Goal: Check status: Check status

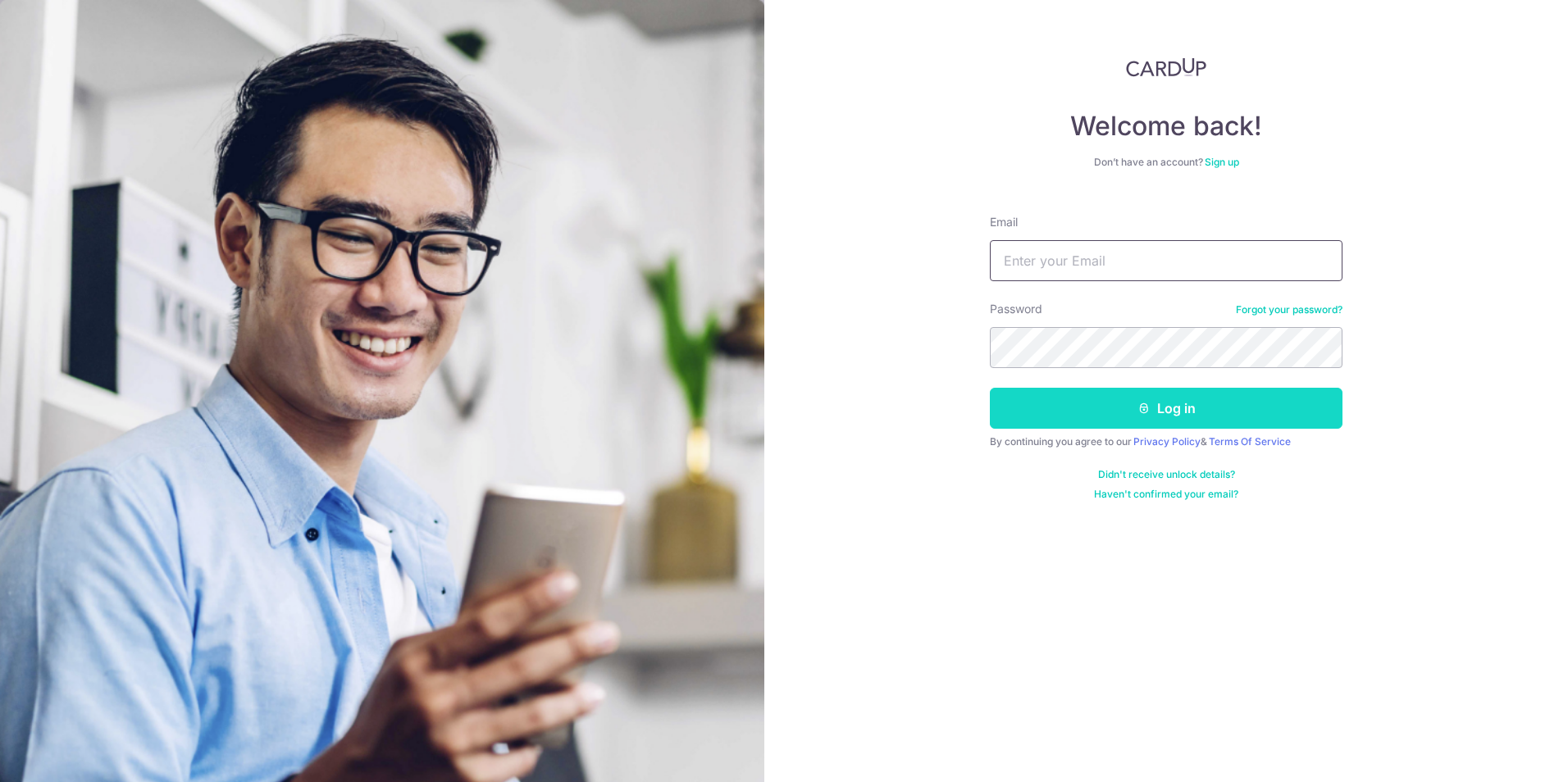
type input "[EMAIL_ADDRESS][DOMAIN_NAME]"
click at [1114, 397] on button "Log in" at bounding box center [1166, 408] width 353 height 41
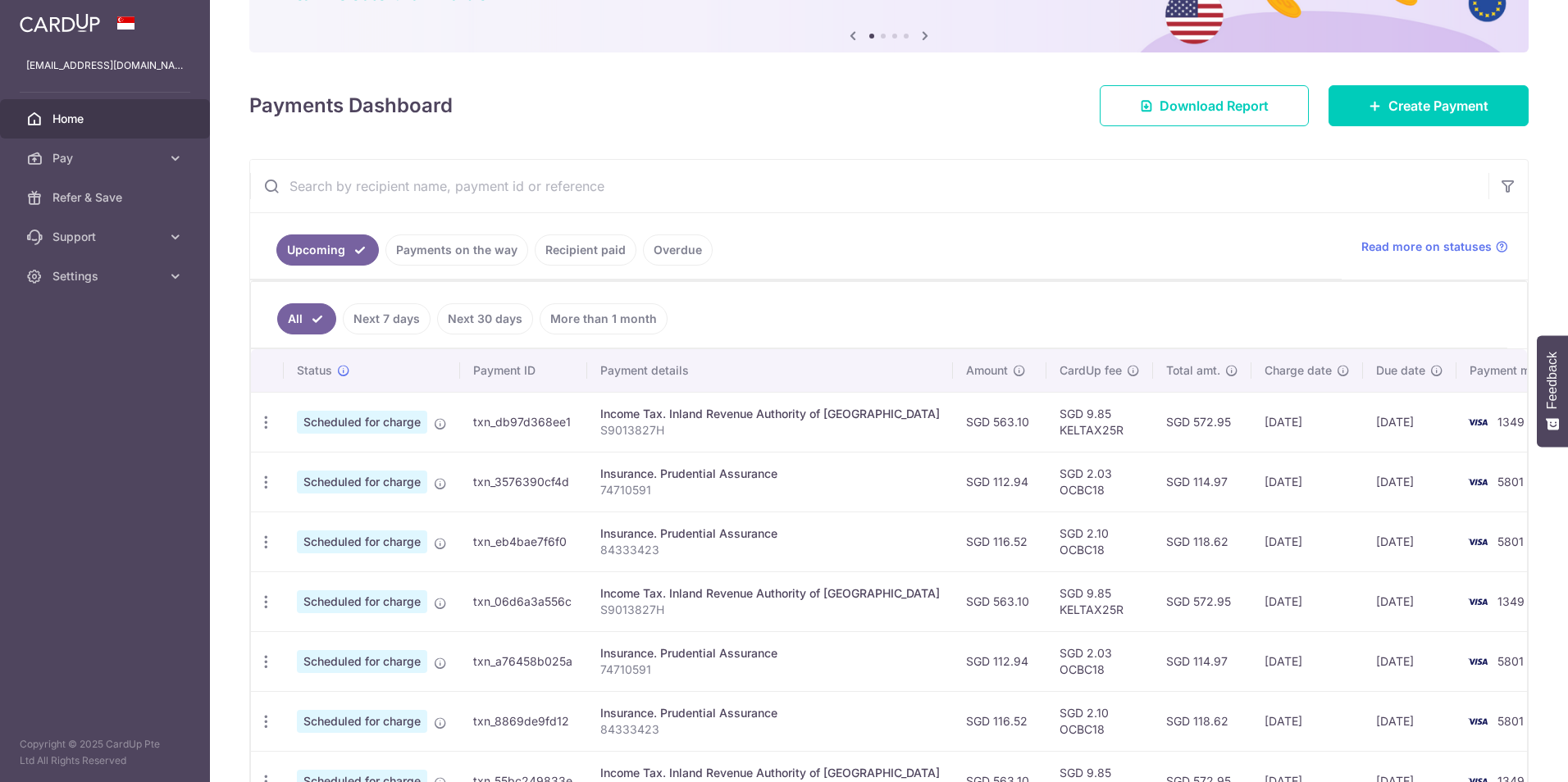
scroll to position [246, 0]
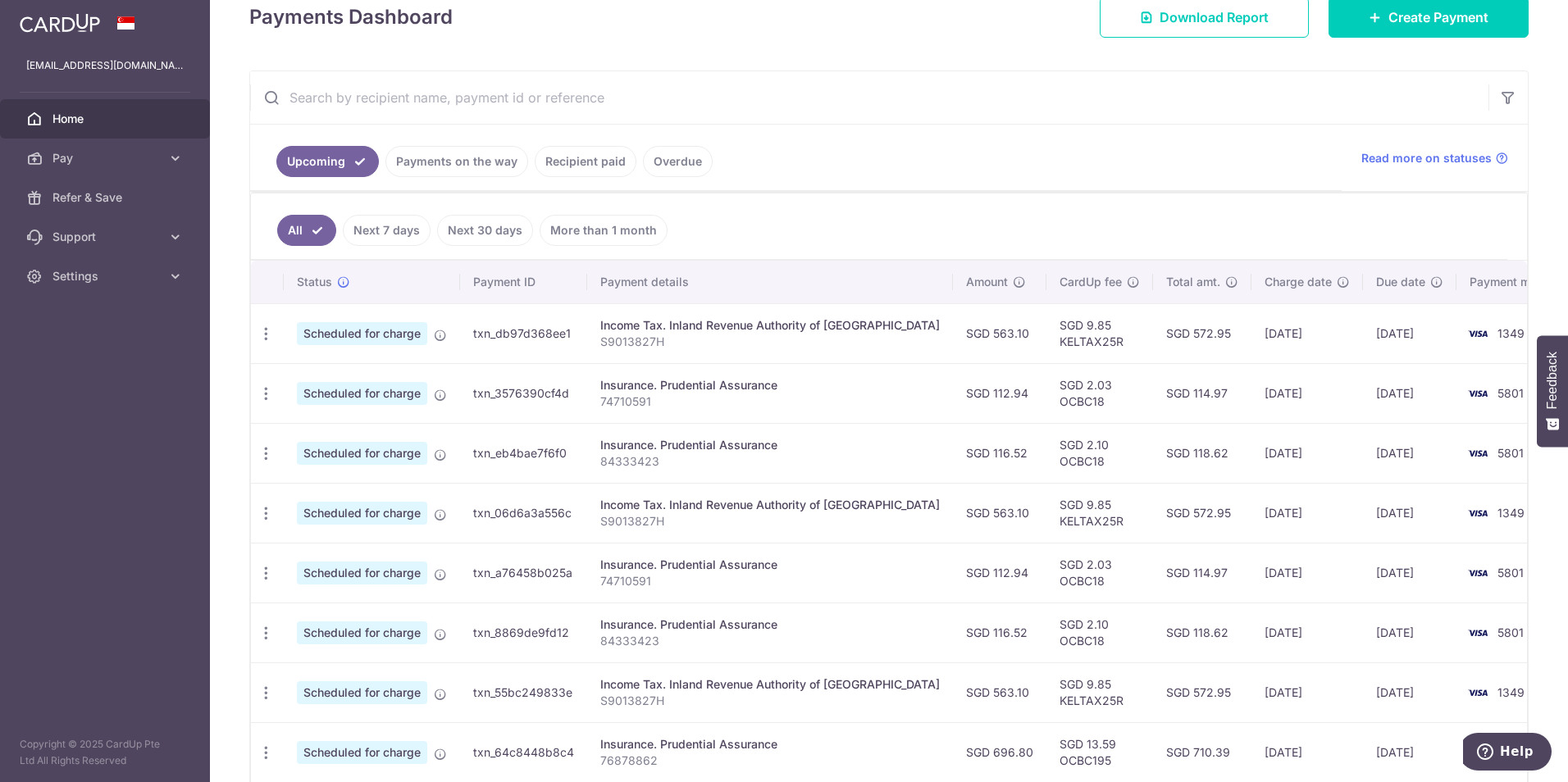
click at [559, 160] on link "Recipient paid" at bounding box center [585, 162] width 102 height 31
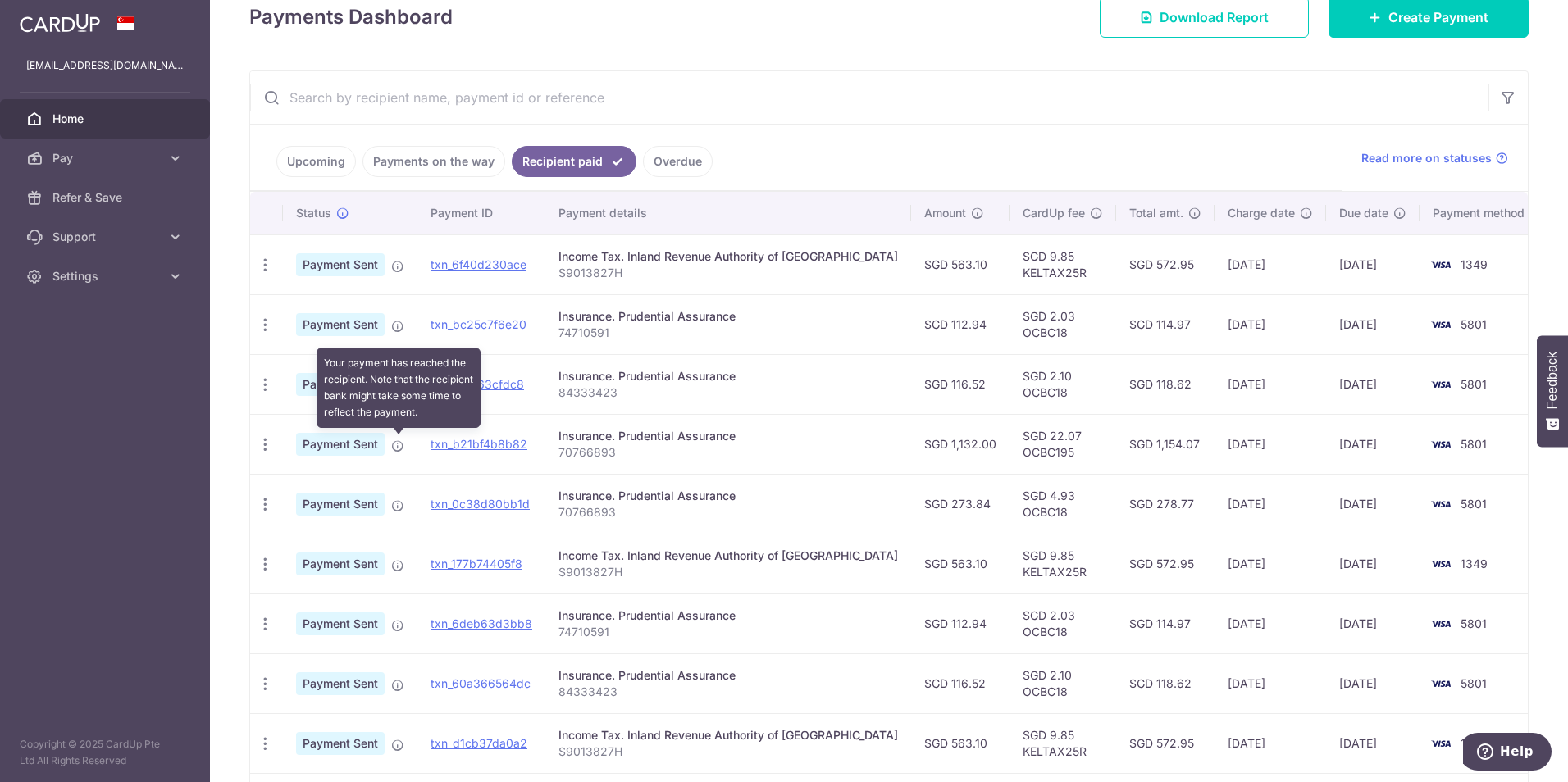
click at [399, 450] on icon at bounding box center [398, 447] width 13 height 13
click at [263, 445] on icon "button" at bounding box center [265, 445] width 17 height 17
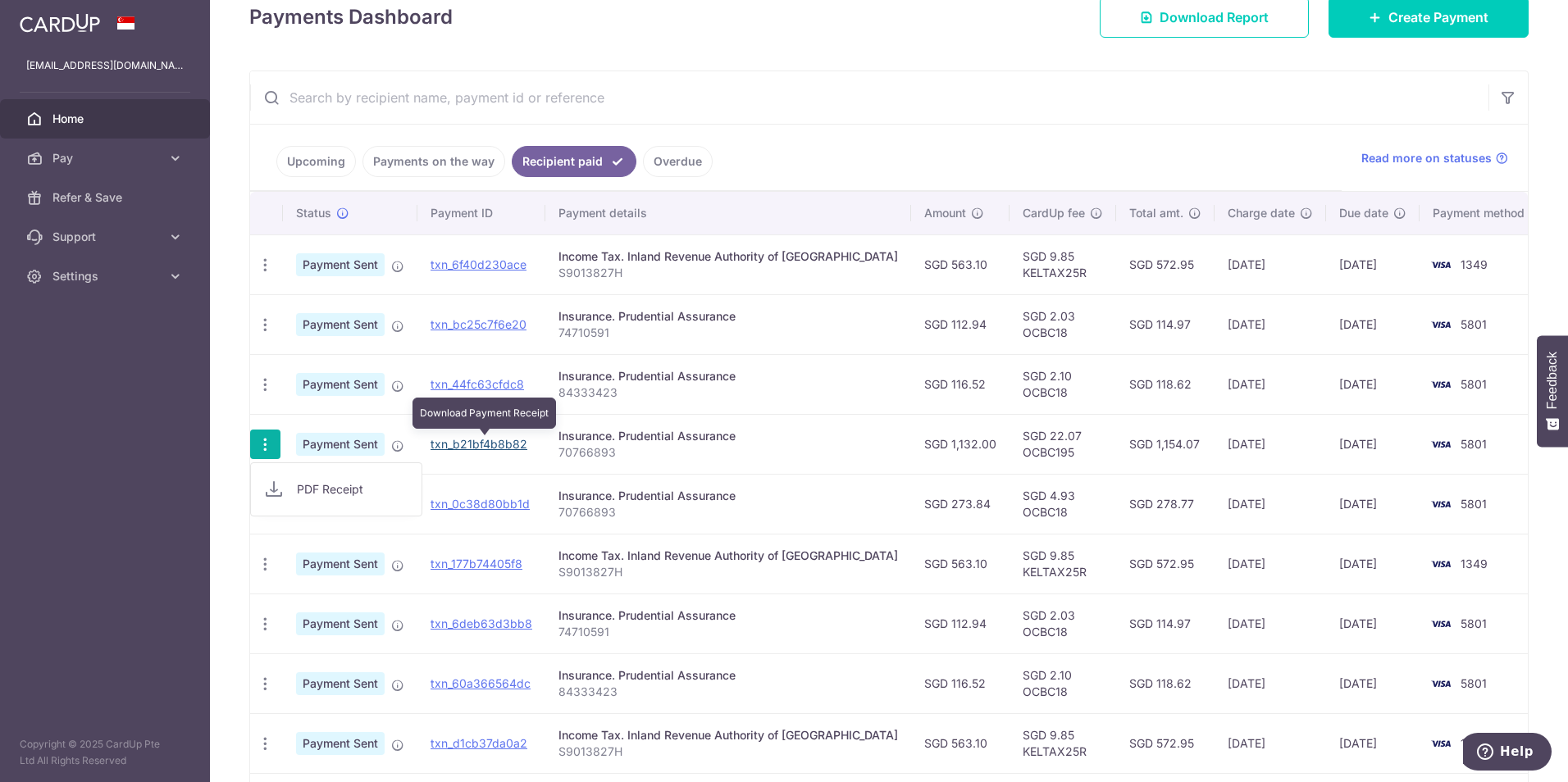
click at [519, 447] on link "txn_b21bf4b8b82" at bounding box center [479, 444] width 97 height 14
click at [874, 479] on td "Insurance. Prudential Assurance 70766893" at bounding box center [728, 504] width 366 height 60
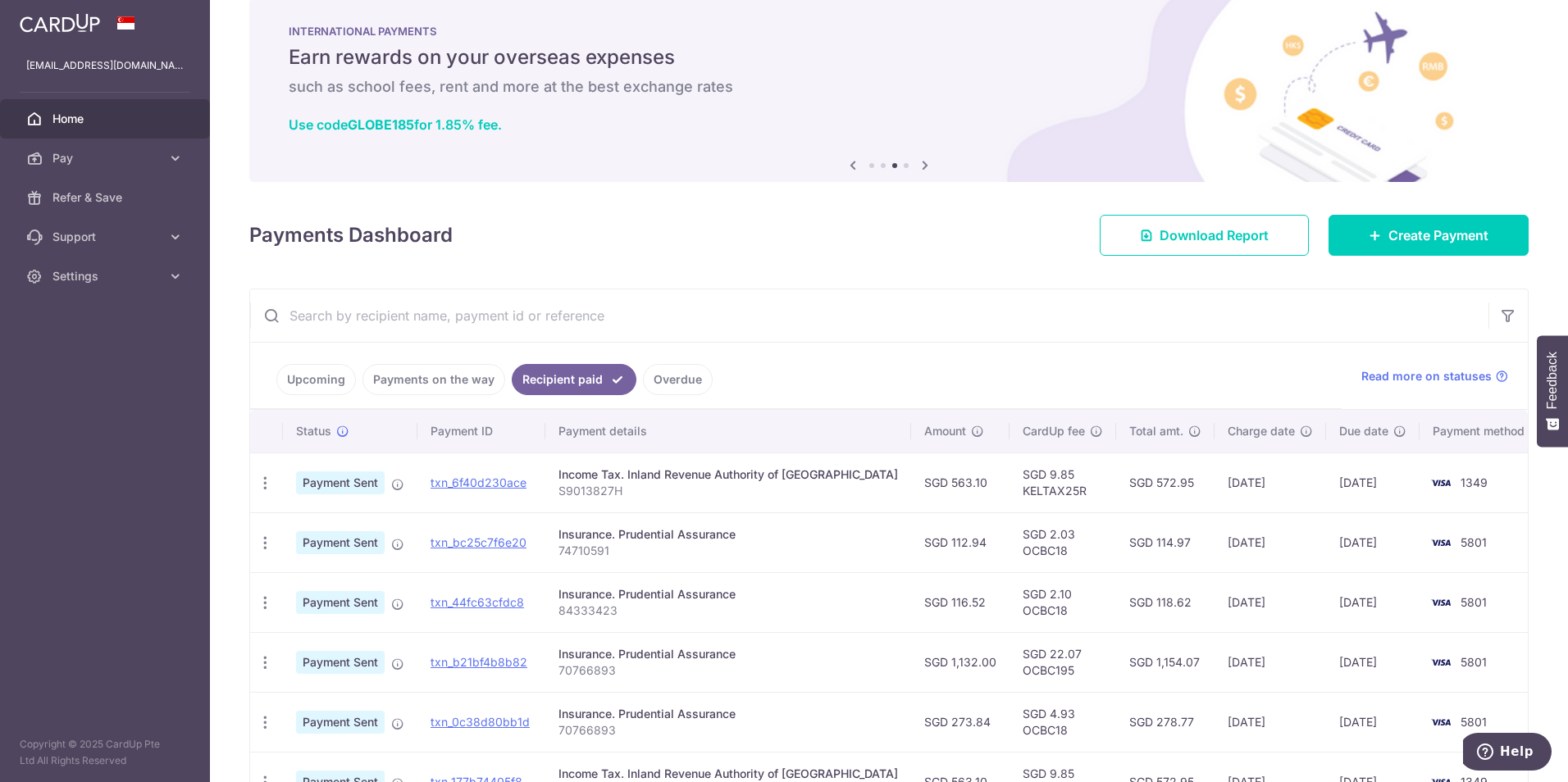
scroll to position [0, 0]
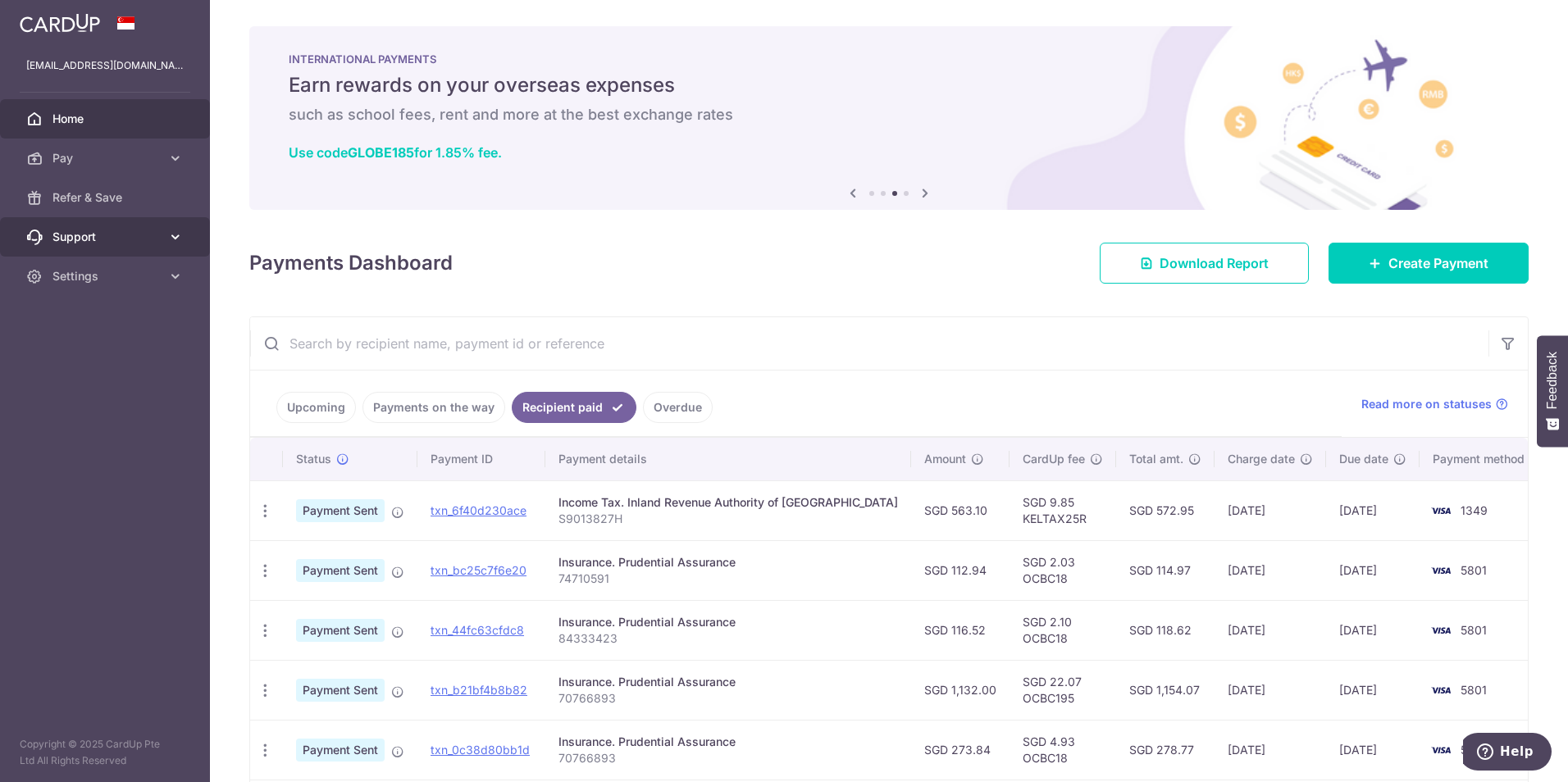
click at [172, 240] on icon at bounding box center [176, 237] width 17 height 17
click at [66, 276] on span "FAQ" at bounding box center [106, 277] width 109 height 17
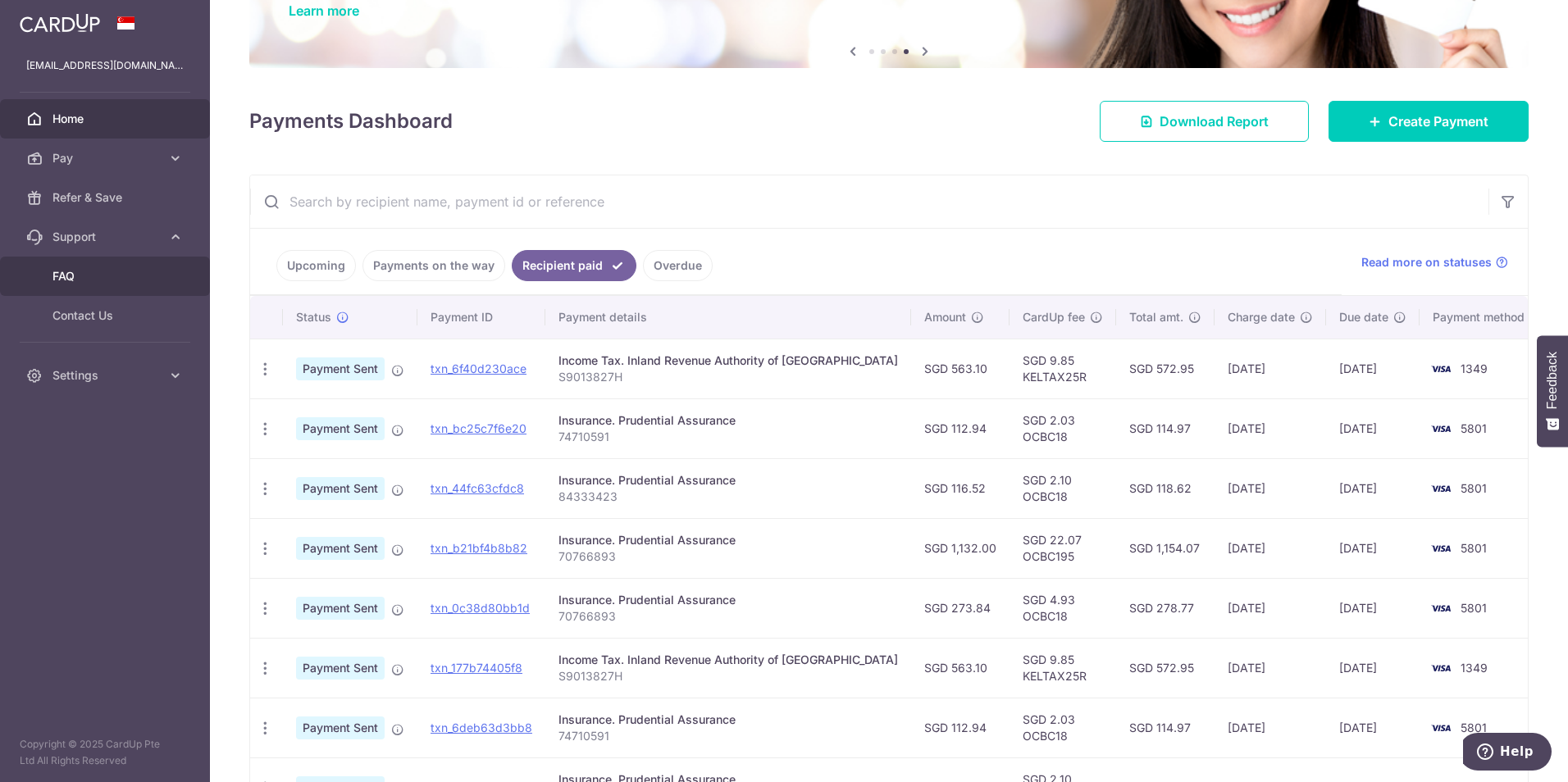
scroll to position [328, 0]
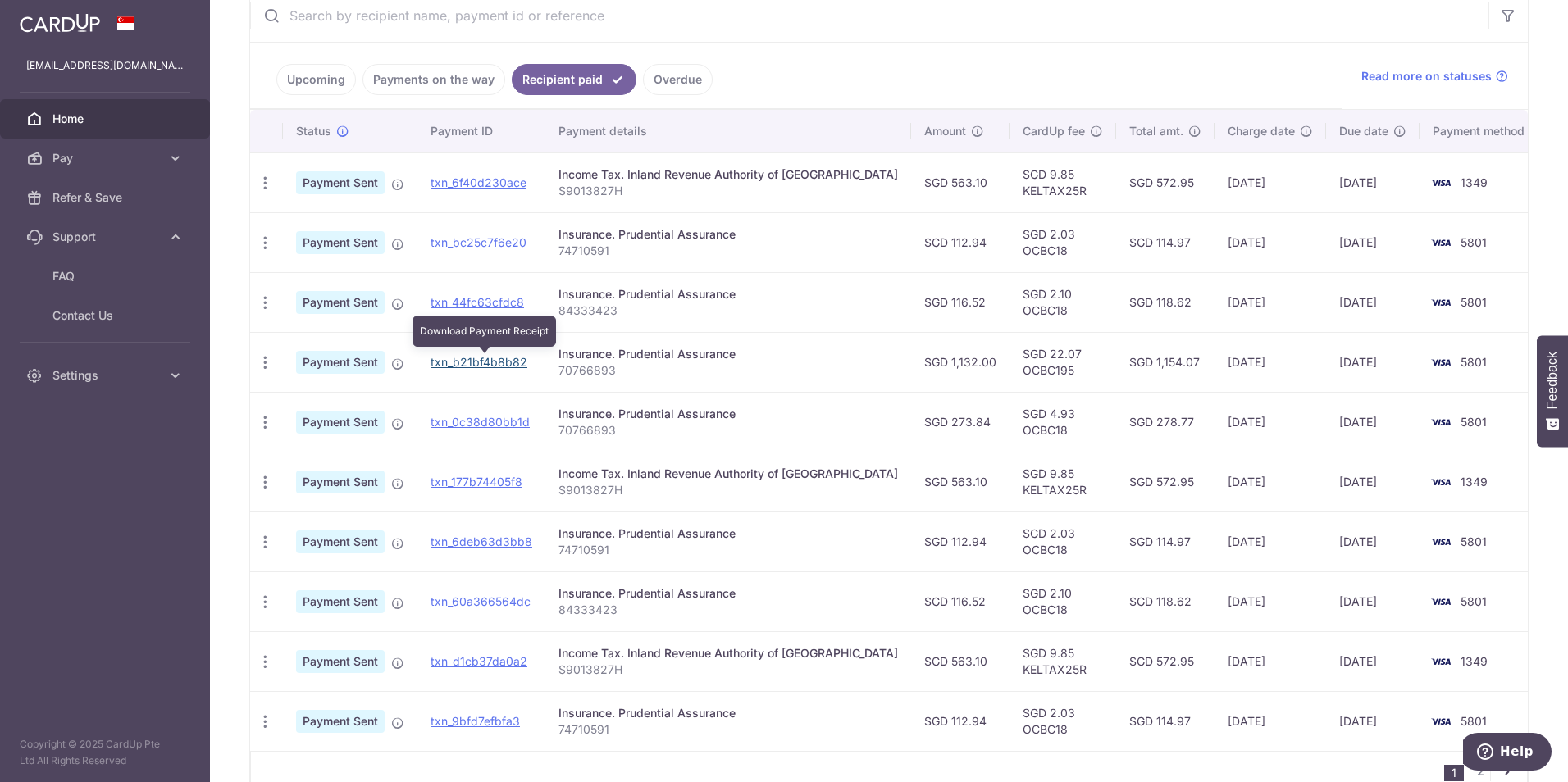
click at [492, 363] on link "txn_b21bf4b8b82" at bounding box center [479, 362] width 97 height 14
click at [258, 362] on icon "button" at bounding box center [265, 363] width 17 height 17
click at [528, 375] on td "txn_b21bf4b8b82" at bounding box center [481, 362] width 128 height 60
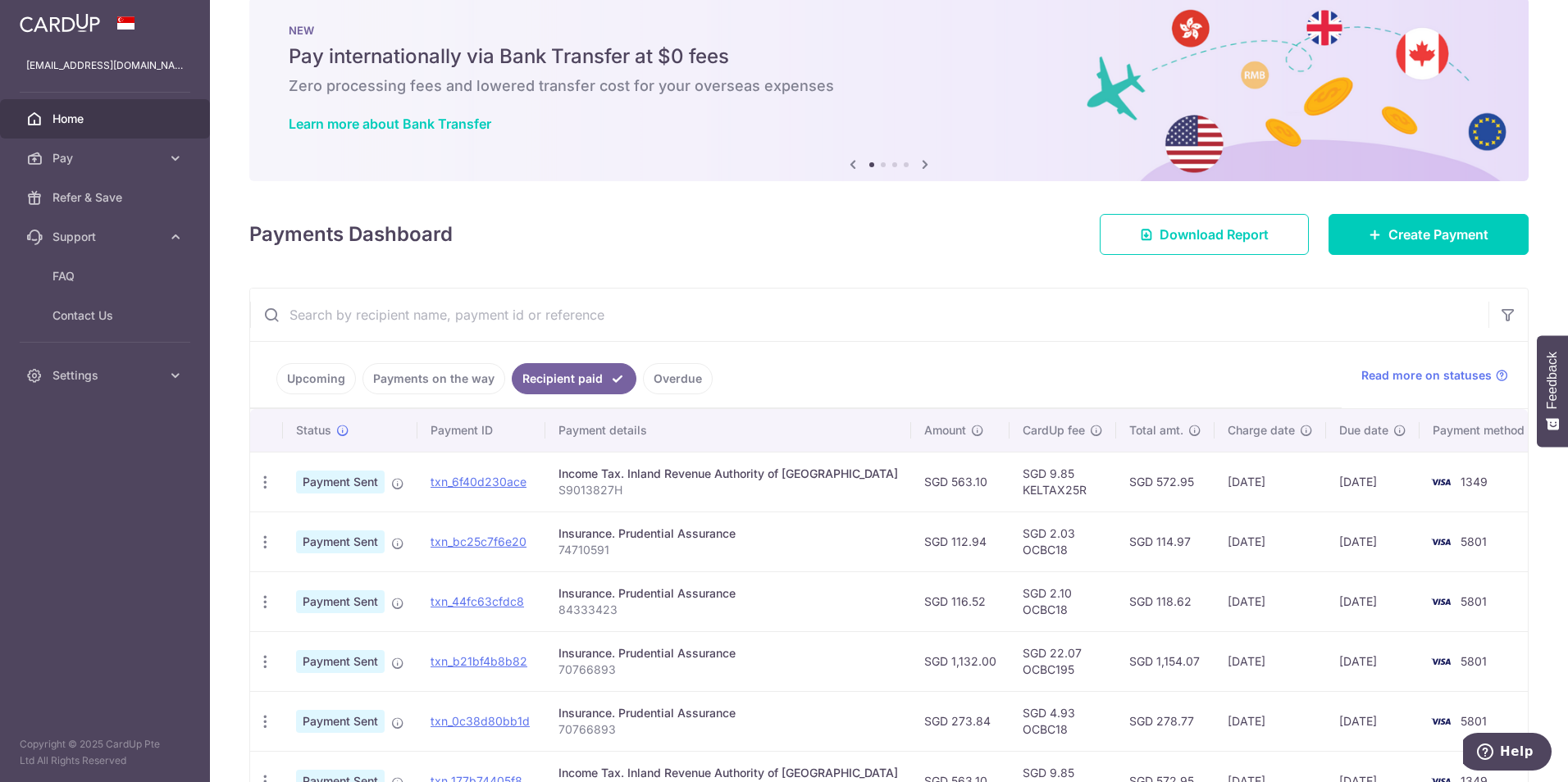
scroll to position [0, 0]
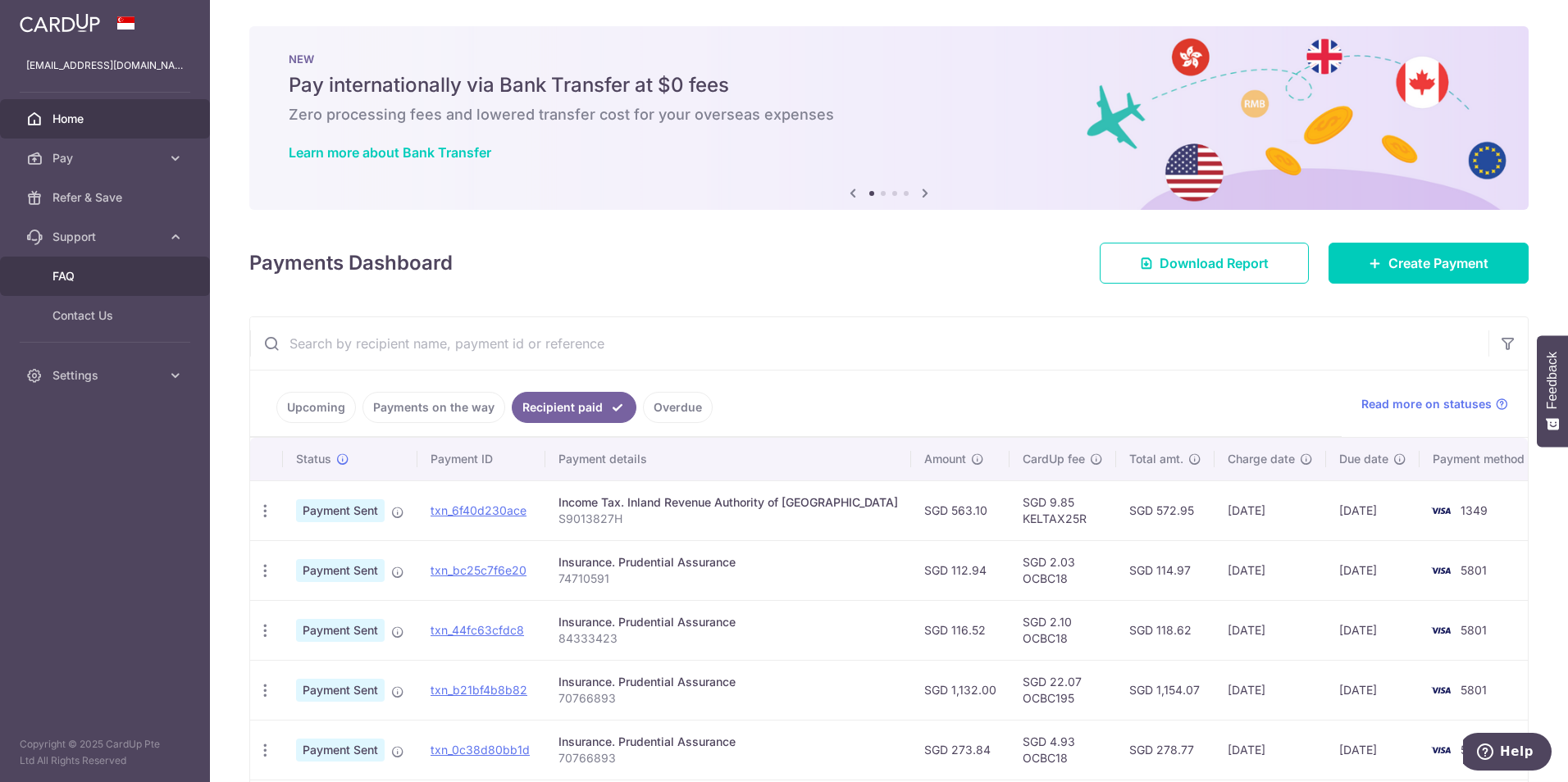
click at [82, 279] on span "FAQ" at bounding box center [106, 277] width 109 height 17
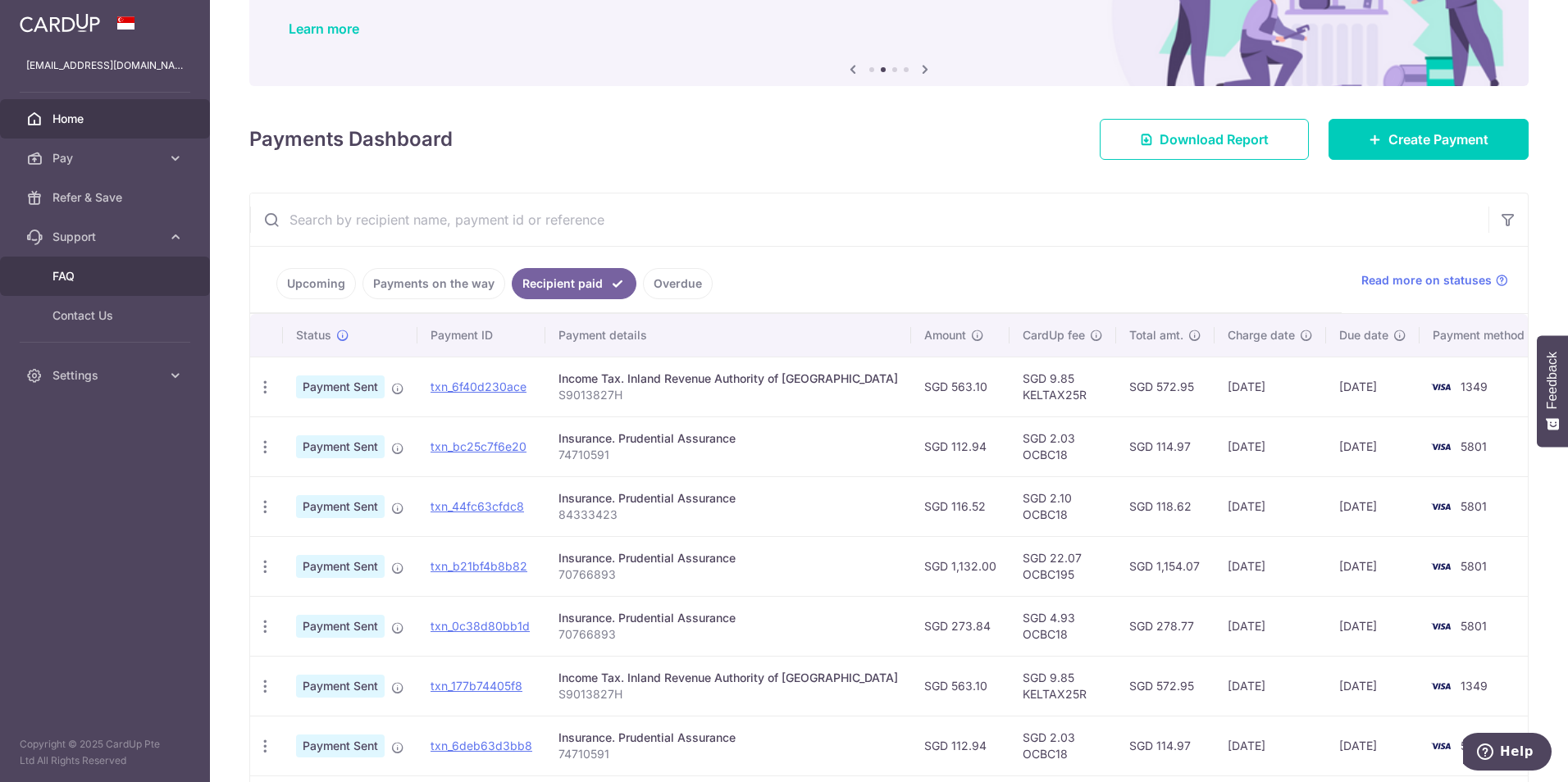
scroll to position [328, 0]
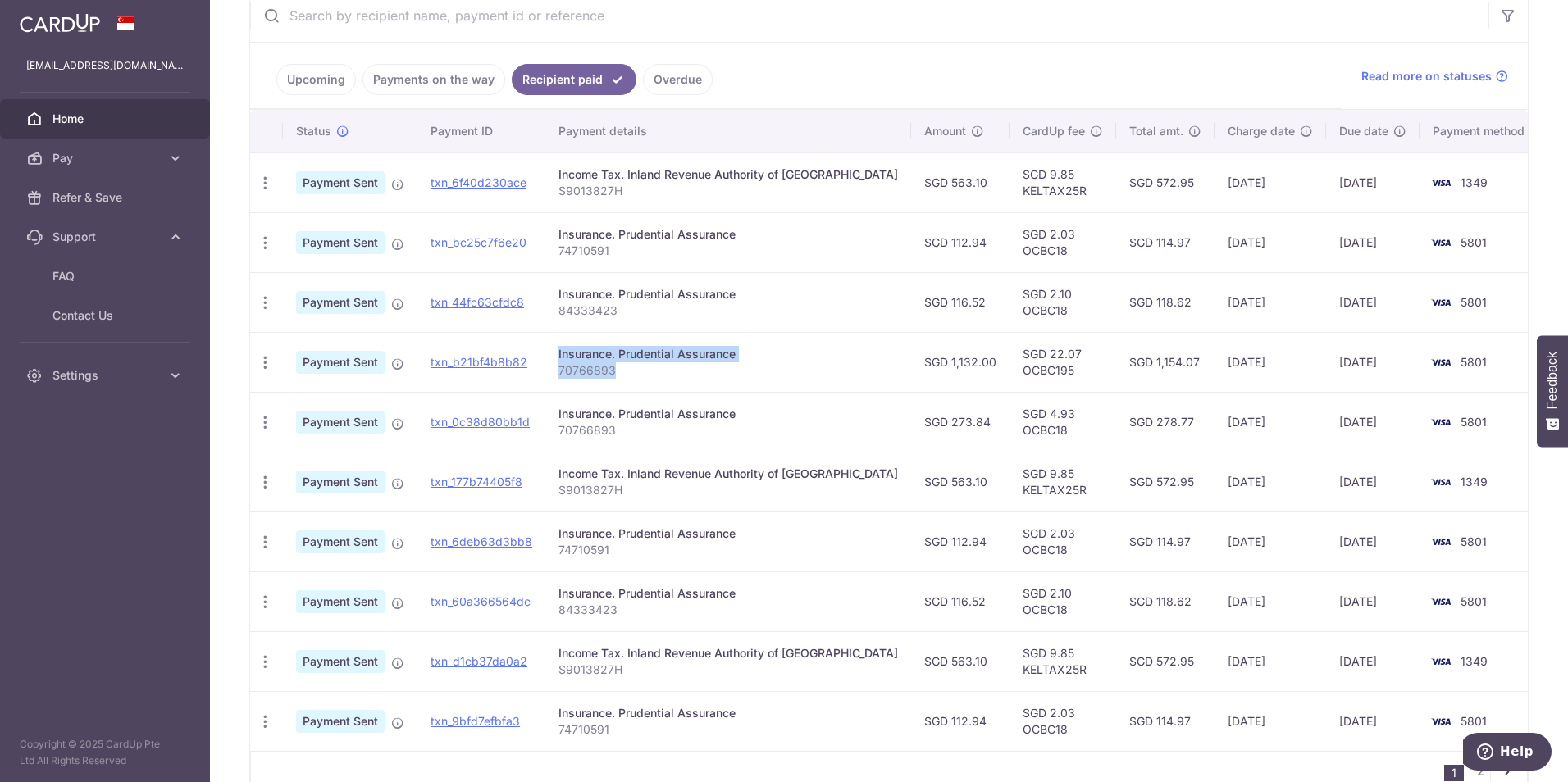
drag, startPoint x: 625, startPoint y: 367, endPoint x: 552, endPoint y: 370, distance: 73.1
click at [552, 370] on tr "PDF Receipt Payment Sent txn_b21bf4b8b82 Insurance. Prudential Assurance 707668…" at bounding box center [897, 362] width 1294 height 60
drag, startPoint x: 552, startPoint y: 370, endPoint x: 680, endPoint y: 372, distance: 128.0
click at [680, 372] on p "70766893" at bounding box center [728, 371] width 340 height 17
drag, startPoint x: 678, startPoint y: 374, endPoint x: 304, endPoint y: 364, distance: 374.1
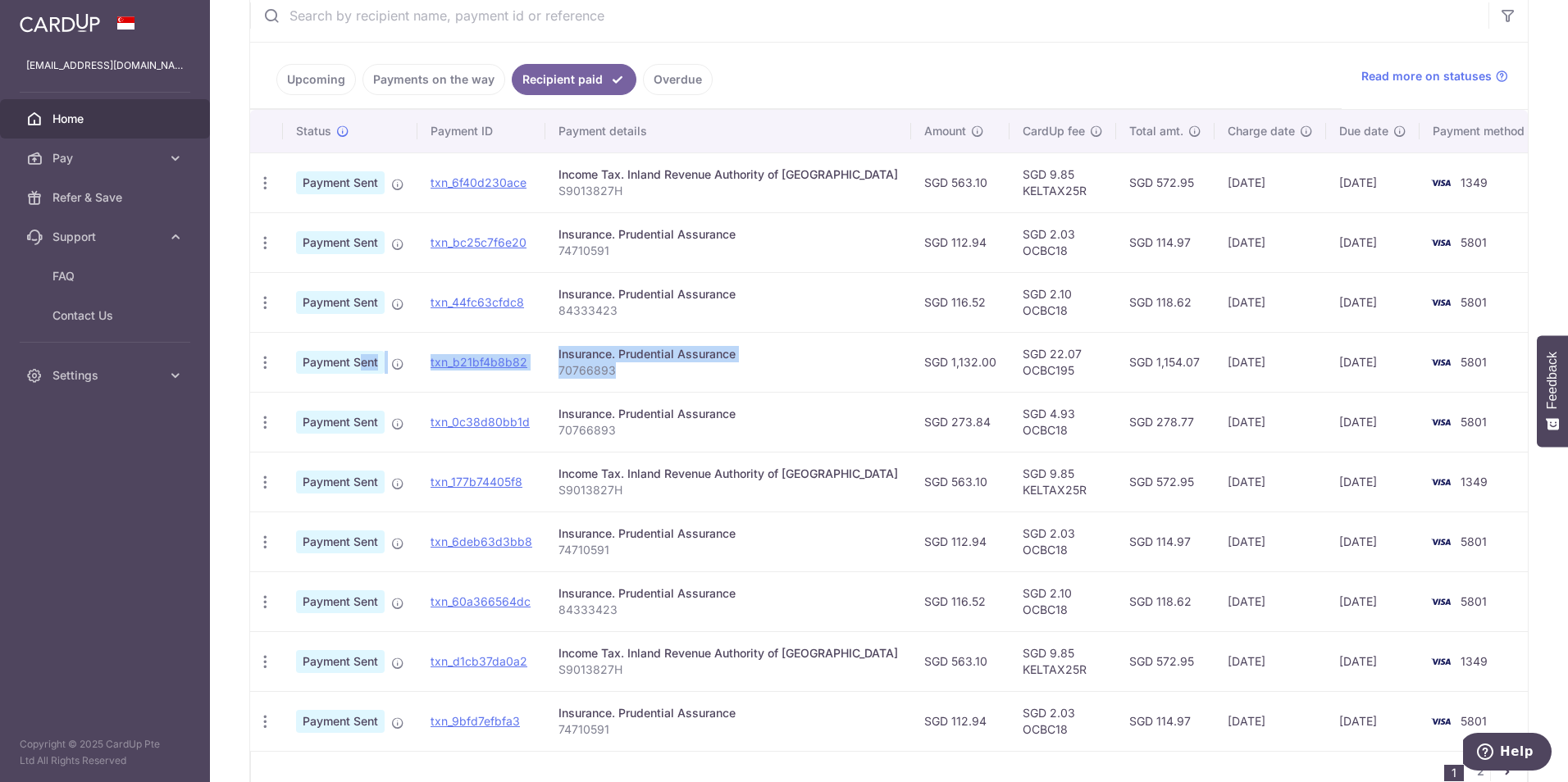
click at [304, 364] on tr "PDF Receipt Payment Sent txn_b21bf4b8b82 Insurance. Prudential Assurance 707668…" at bounding box center [897, 362] width 1294 height 60
drag, startPoint x: 304, startPoint y: 364, endPoint x: 506, endPoint y: 379, distance: 202.6
click at [506, 379] on td "txn_b21bf4b8b82" at bounding box center [481, 362] width 128 height 60
drag, startPoint x: 587, startPoint y: 372, endPoint x: 616, endPoint y: 370, distance: 29.1
click at [616, 370] on p "70766893" at bounding box center [728, 371] width 340 height 17
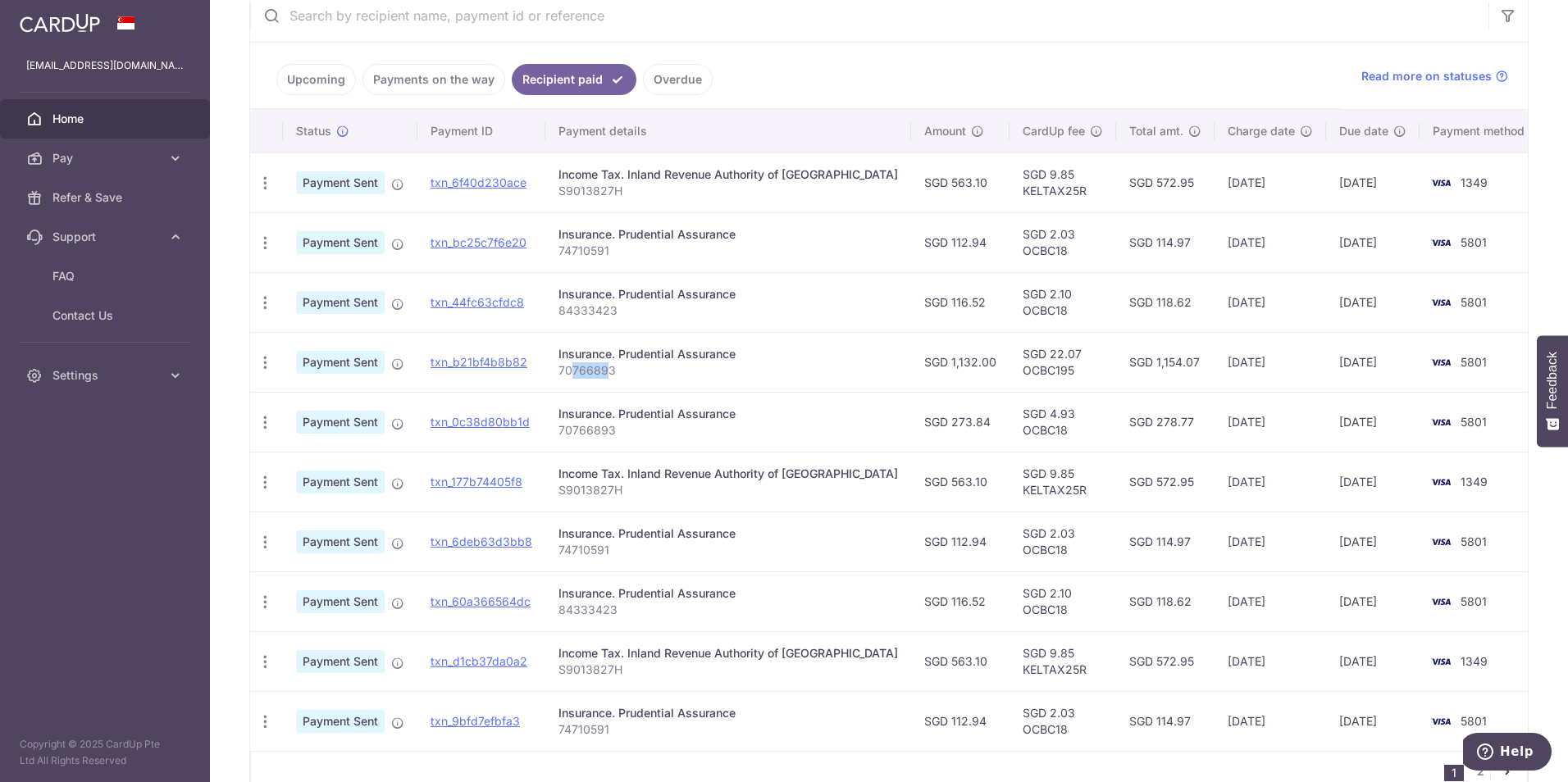
drag, startPoint x: 616, startPoint y: 370, endPoint x: 705, endPoint y: 374, distance: 89.1
click at [705, 374] on p "70766893" at bounding box center [728, 371] width 340 height 17
